Goal: Information Seeking & Learning: Learn about a topic

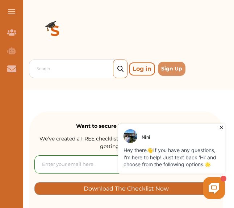
click at [222, 129] on icon at bounding box center [221, 127] width 7 height 7
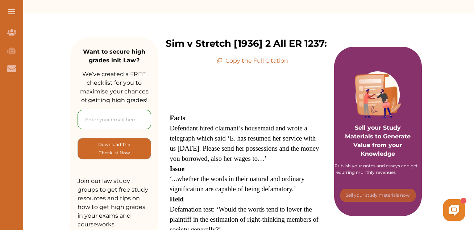
scroll to position [81, 0]
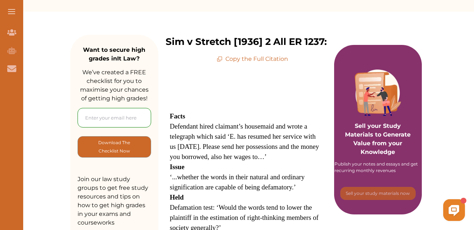
drag, startPoint x: 475, startPoint y: 36, endPoint x: 472, endPoint y: 43, distance: 8.3
